Goal: Transaction & Acquisition: Purchase product/service

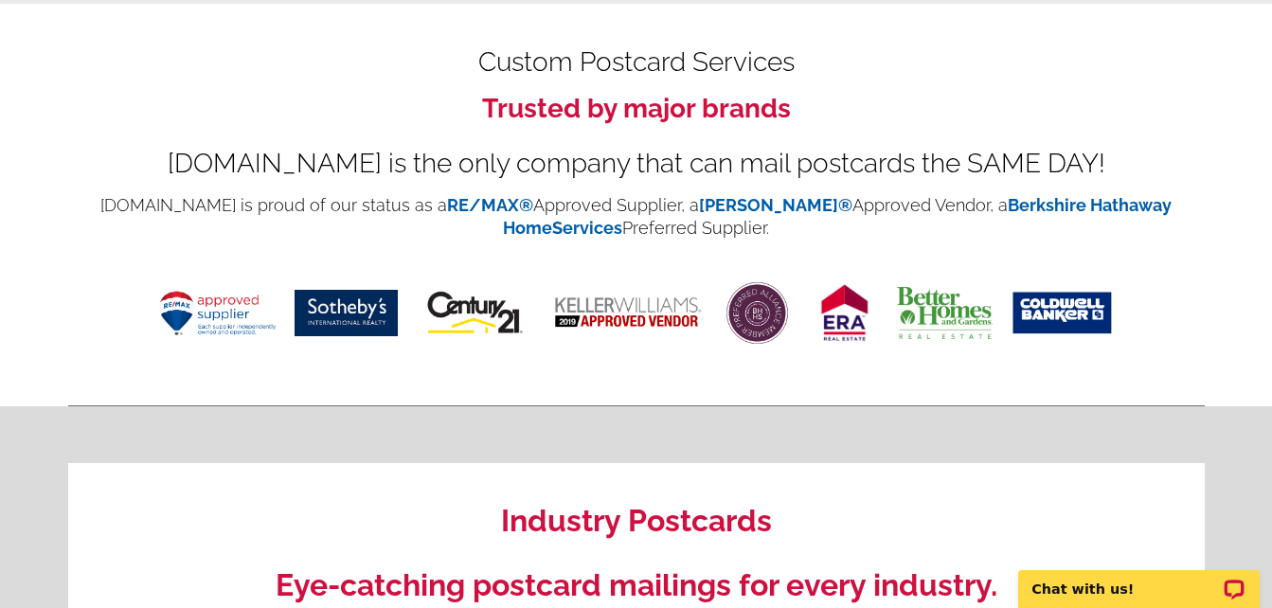
scroll to position [761, 0]
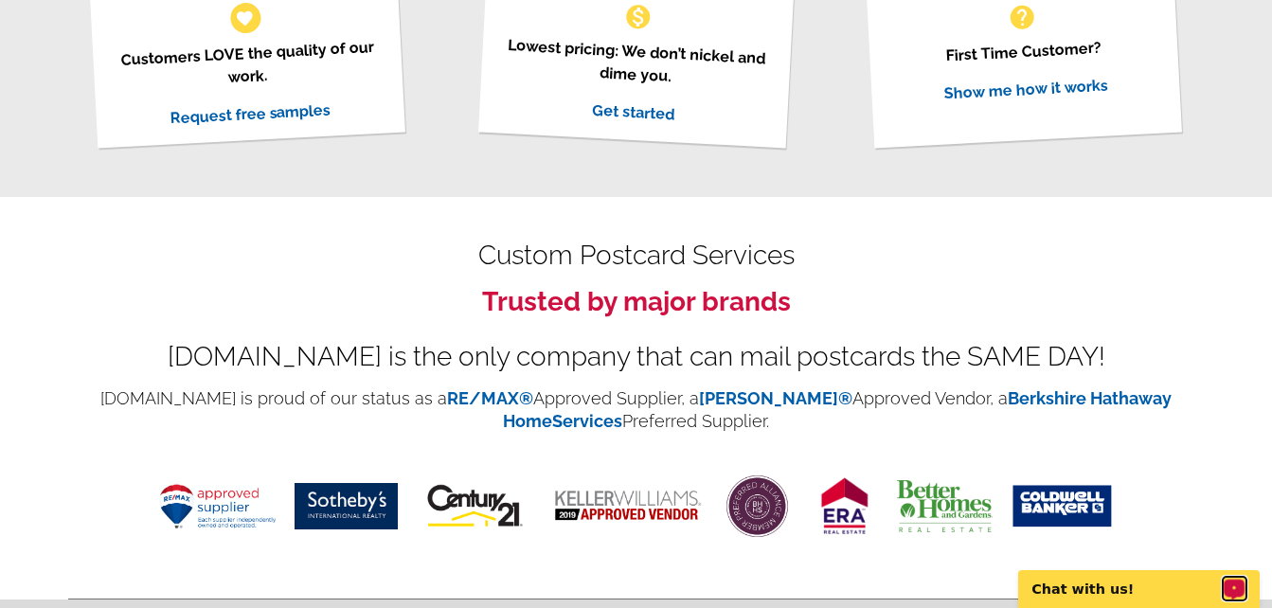
click at [1235, 587] on circle "Open LiveChat chat widget" at bounding box center [1234, 587] width 3 height 3
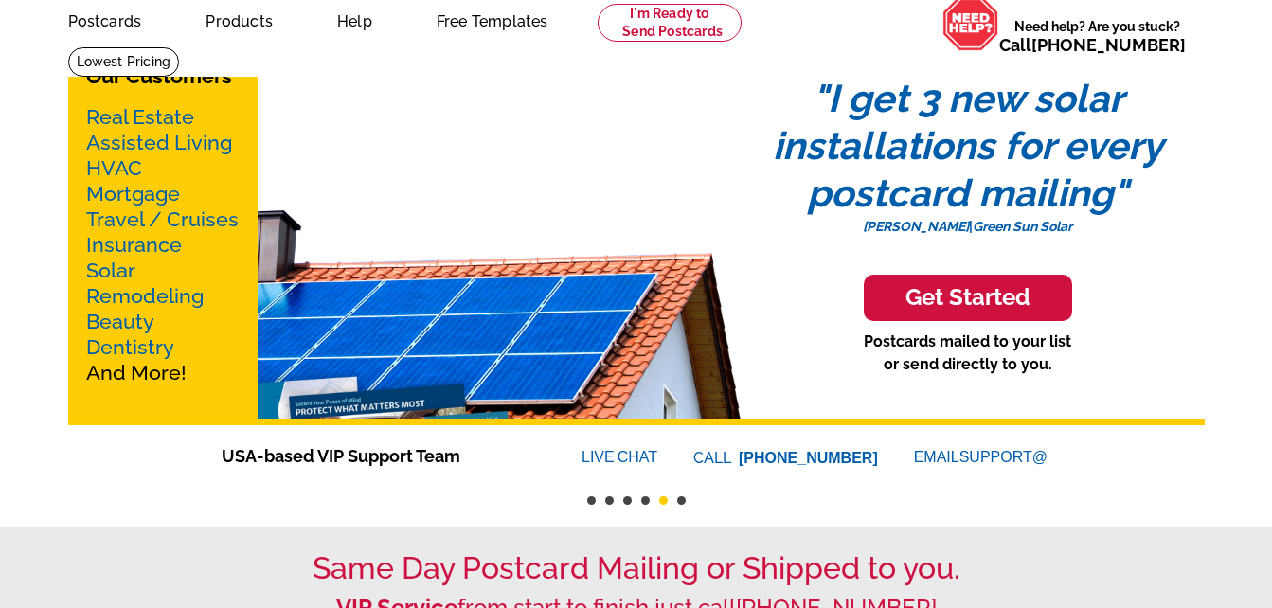
scroll to position [0, 0]
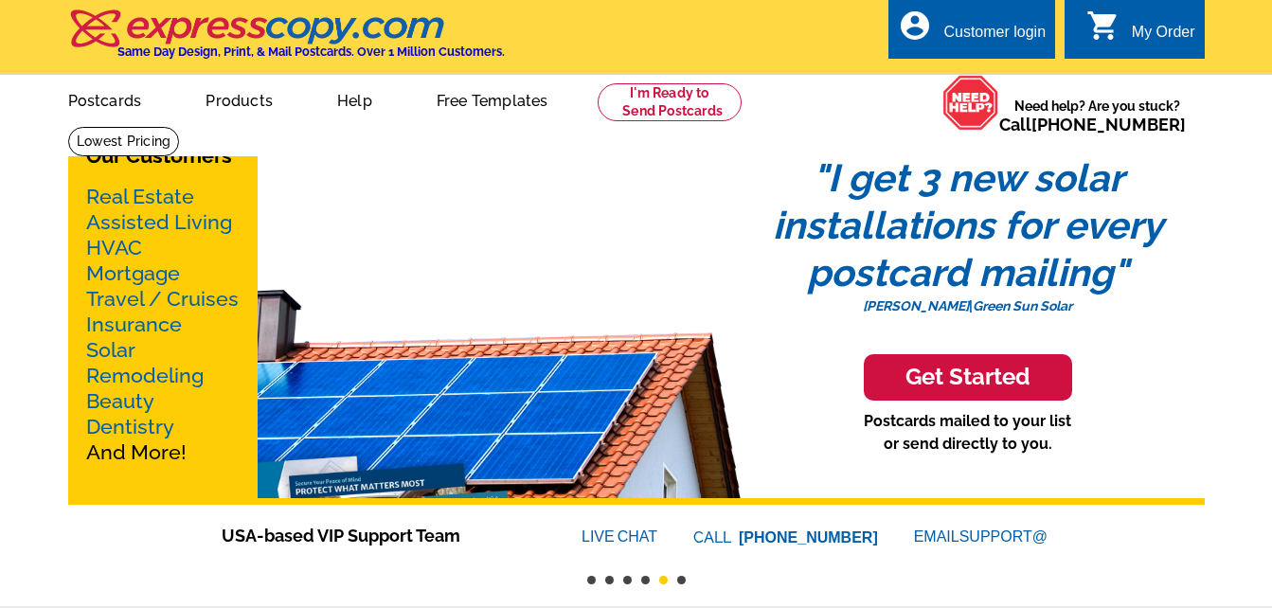
click at [114, 196] on link "Real Estate" at bounding box center [140, 197] width 108 height 24
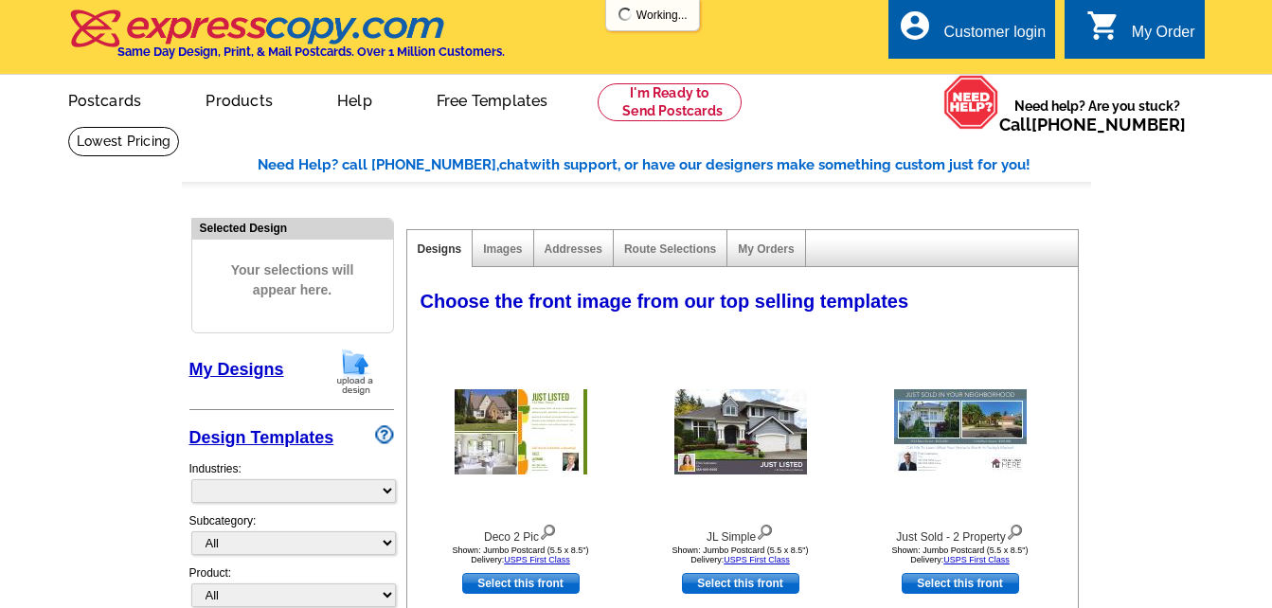
select select "785"
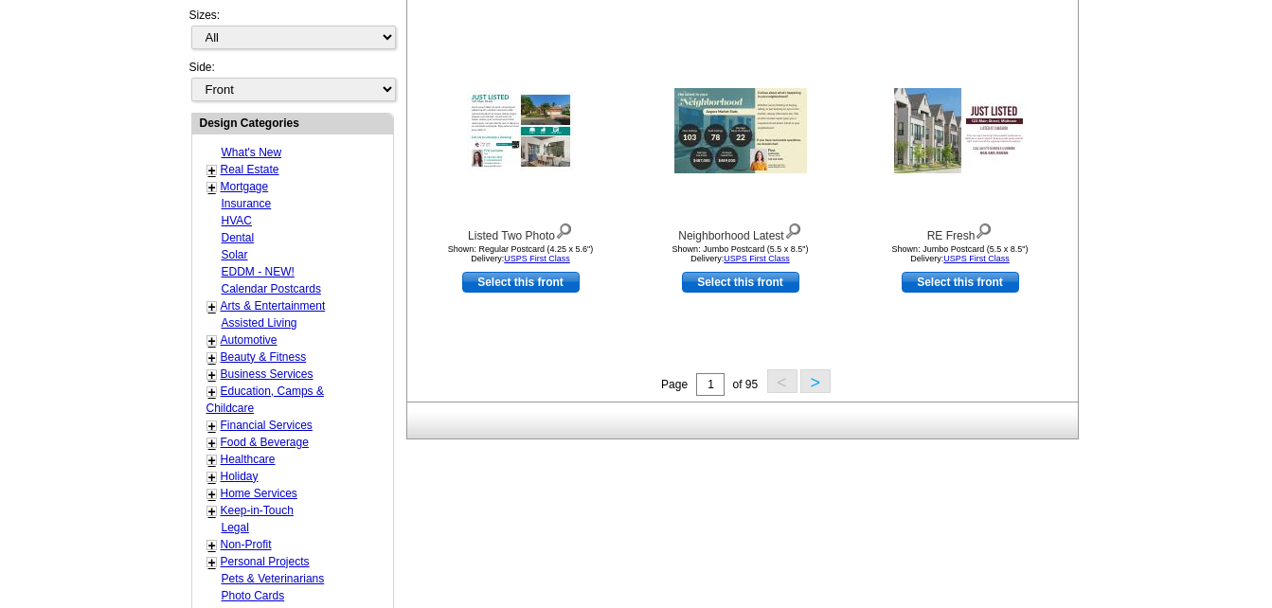
scroll to position [646, 0]
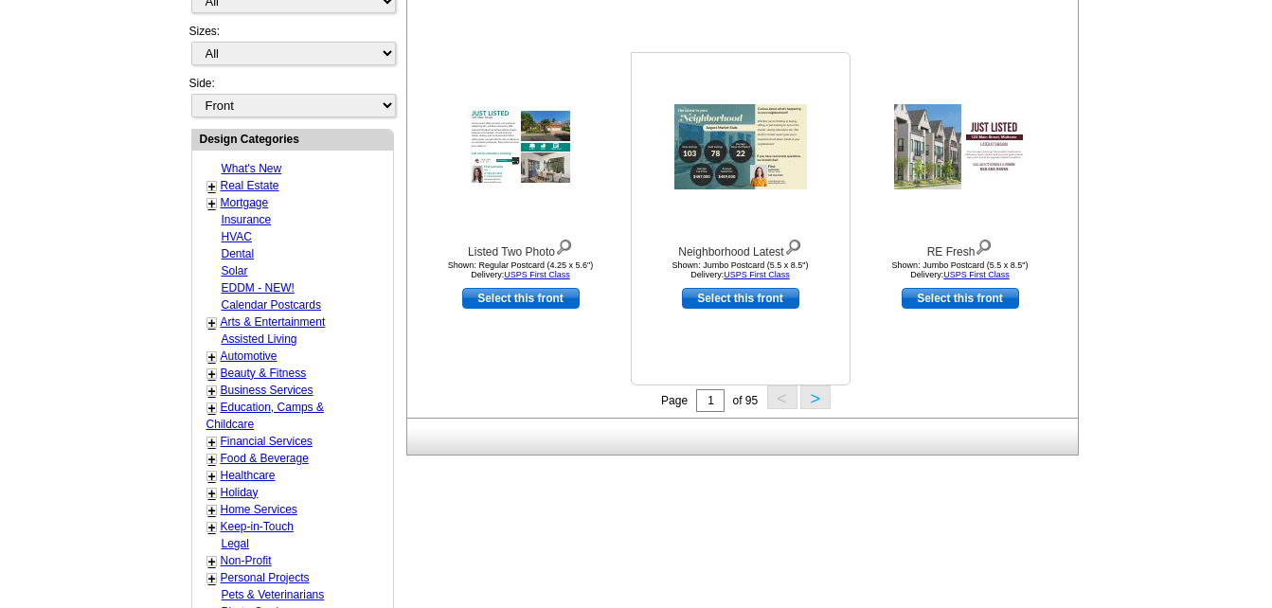
click at [768, 143] on img at bounding box center [740, 146] width 133 height 85
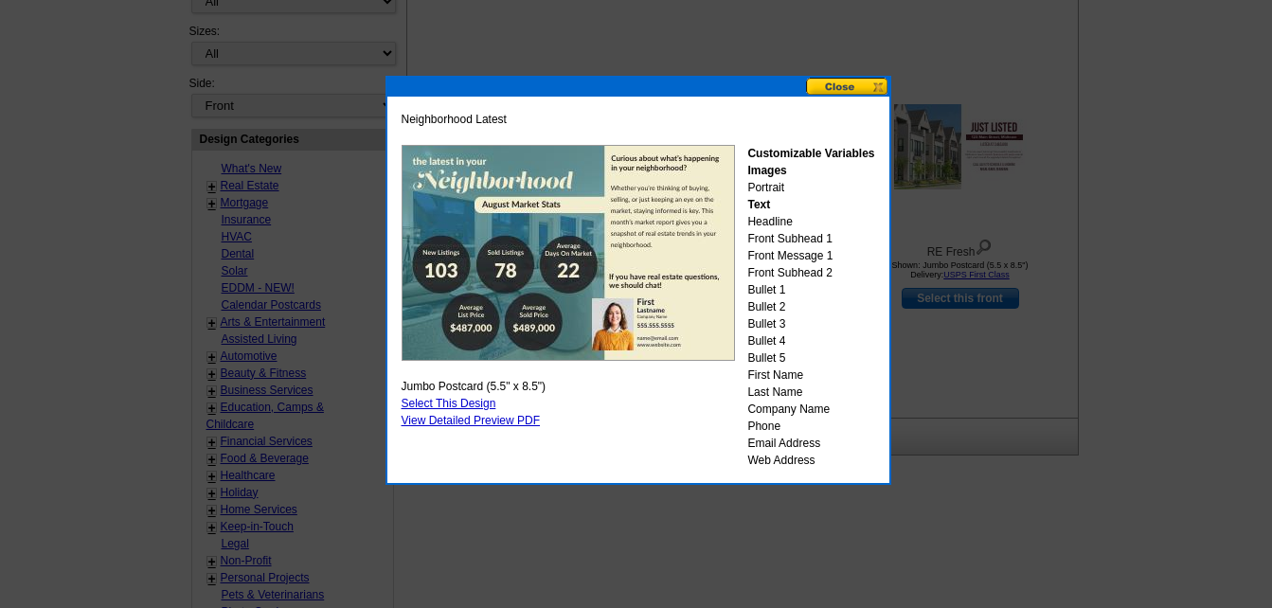
click at [877, 85] on button at bounding box center [847, 87] width 83 height 18
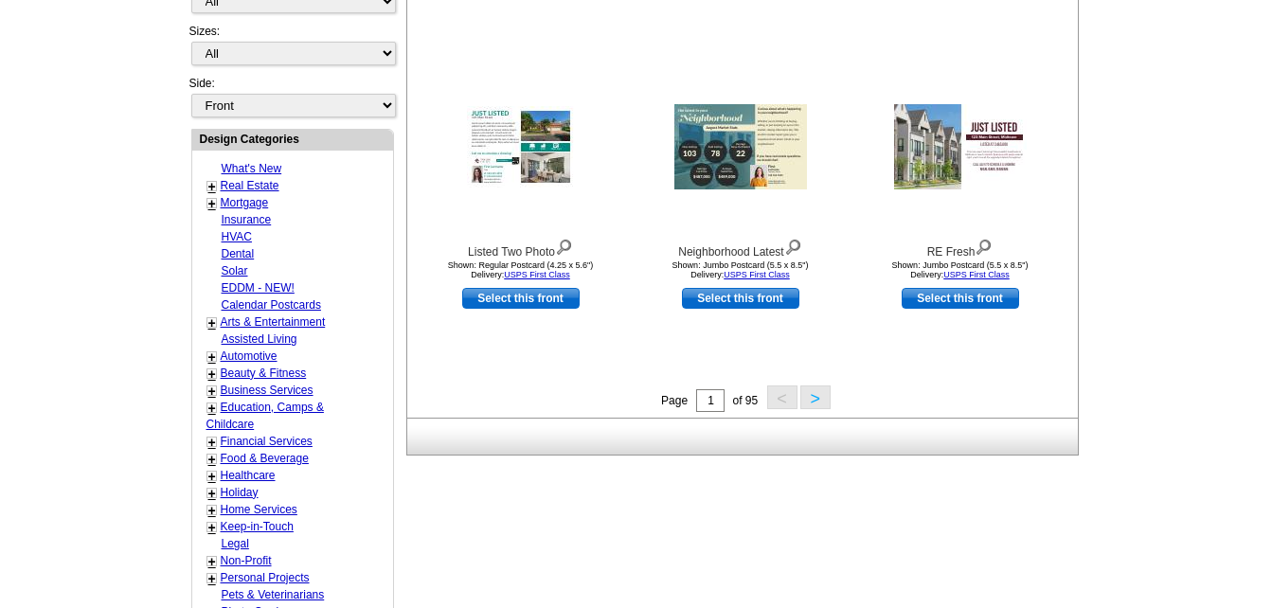
click at [812, 400] on button ">" at bounding box center [815, 397] width 30 height 24
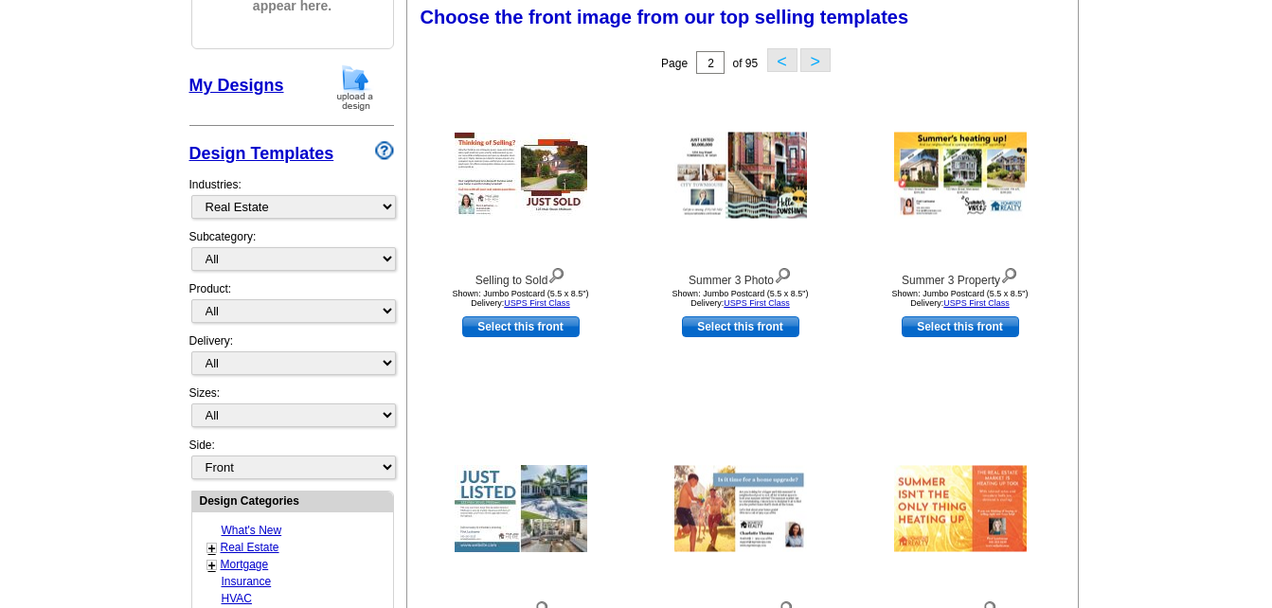
scroll to position [280, 0]
